Goal: Transaction & Acquisition: Purchase product/service

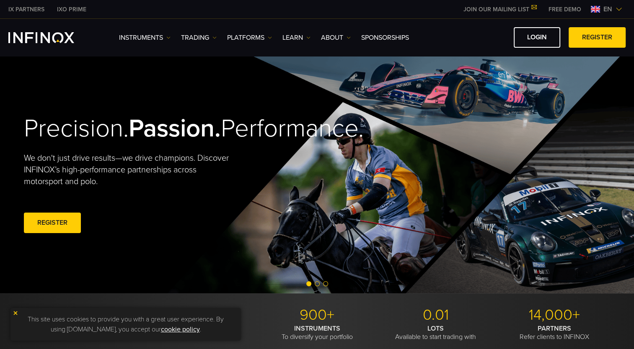
scroll to position [142, 0]
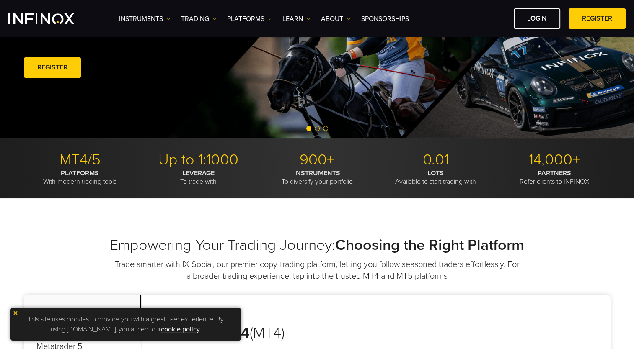
click at [15, 314] on img at bounding box center [16, 313] width 6 height 6
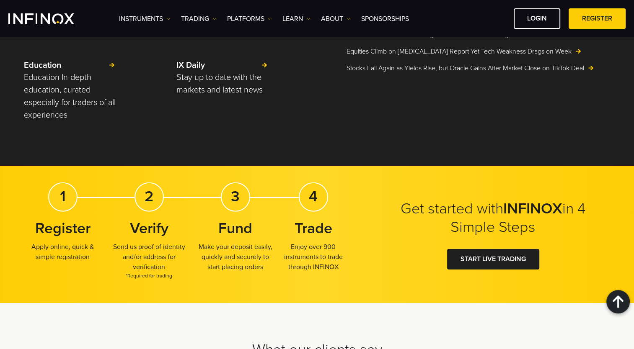
scroll to position [2027, 0]
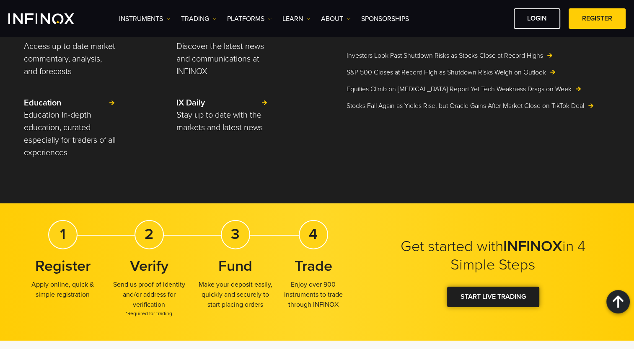
click at [473, 296] on link "START LIVE TRADING" at bounding box center [493, 297] width 92 height 21
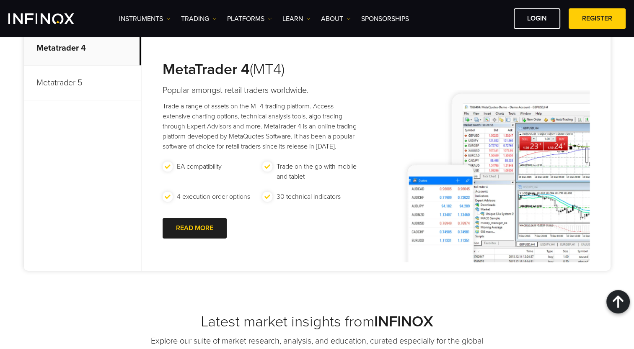
scroll to position [342, 0]
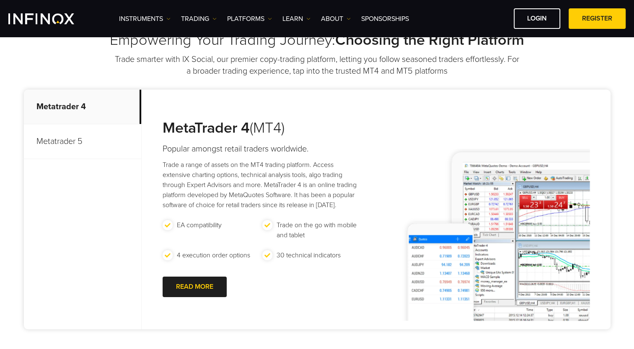
click at [83, 145] on p "Metatrader 5" at bounding box center [82, 141] width 117 height 35
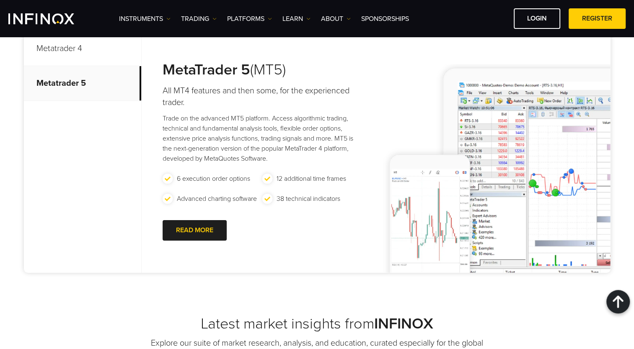
scroll to position [399, 0]
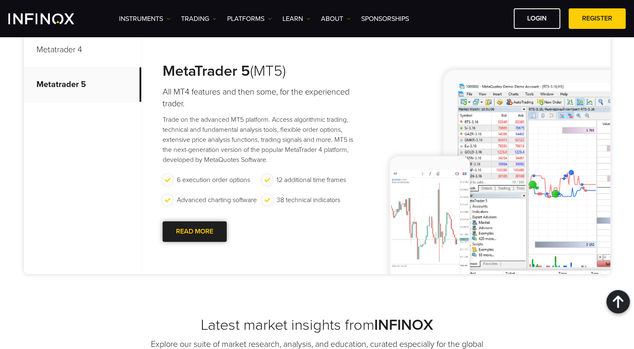
click at [194, 232] on div at bounding box center [194, 232] width 0 height 0
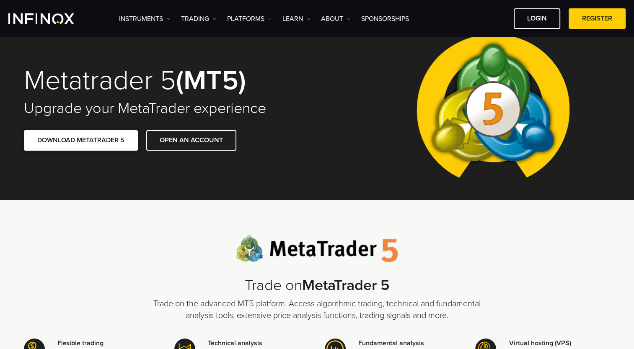
click at [81, 140] on span at bounding box center [81, 140] width 0 height 0
